Goal: Information Seeking & Learning: Find specific fact

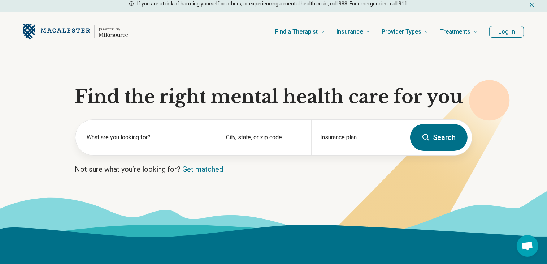
scroll to position [4, 0]
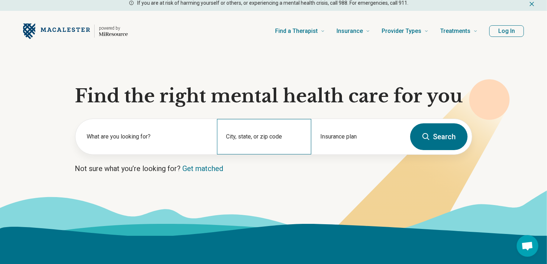
click at [239, 135] on div "City, state, or zip code" at bounding box center [264, 136] width 94 height 35
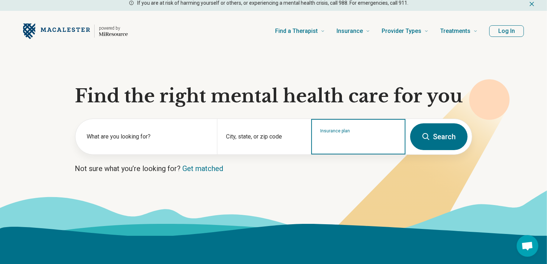
click at [356, 140] on input "Insurance plan" at bounding box center [358, 141] width 77 height 9
type input "***"
click at [330, 183] on div "UHC" at bounding box center [338, 181] width 53 height 14
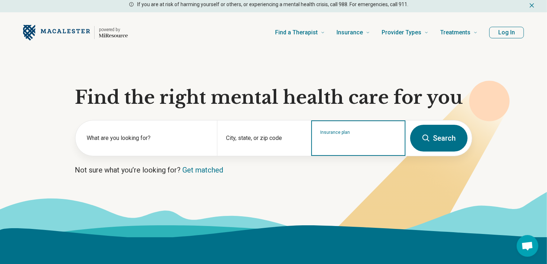
scroll to position [1, 0]
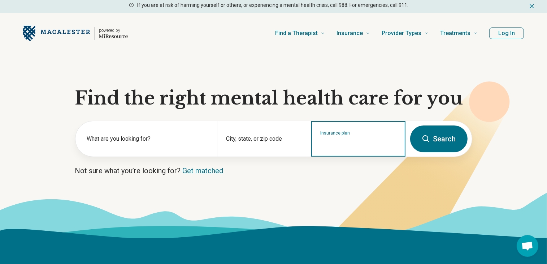
click at [338, 141] on input "Insurance plan" at bounding box center [358, 143] width 77 height 9
